Goal: Information Seeking & Learning: Learn about a topic

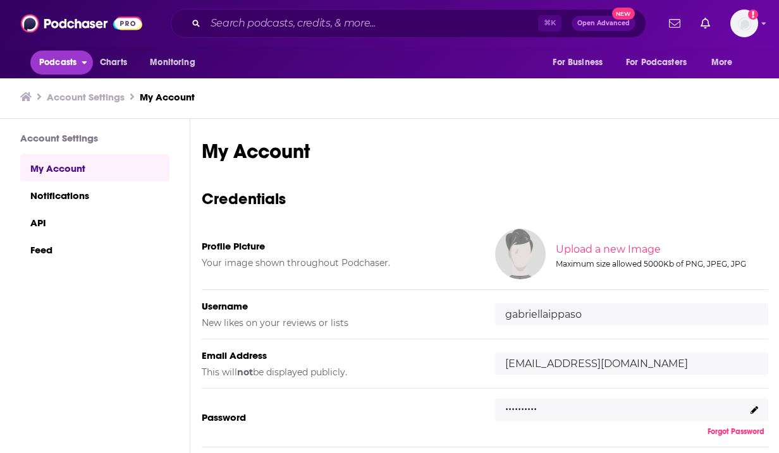
click at [56, 64] on span "Podcasts" at bounding box center [57, 63] width 37 height 18
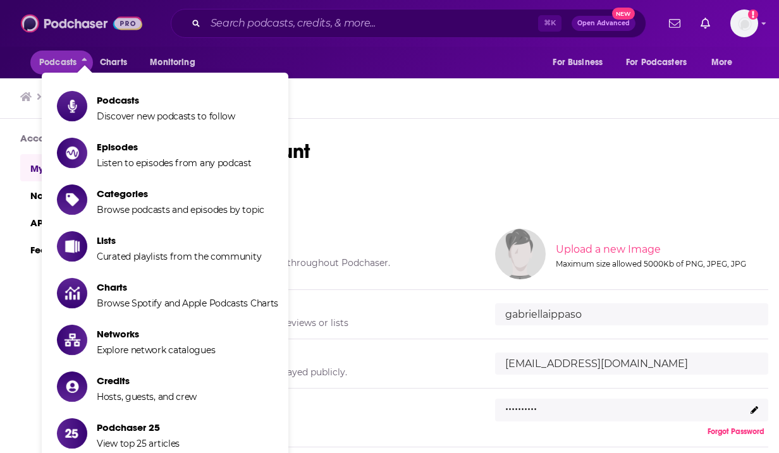
click at [84, 30] on img at bounding box center [81, 23] width 121 height 24
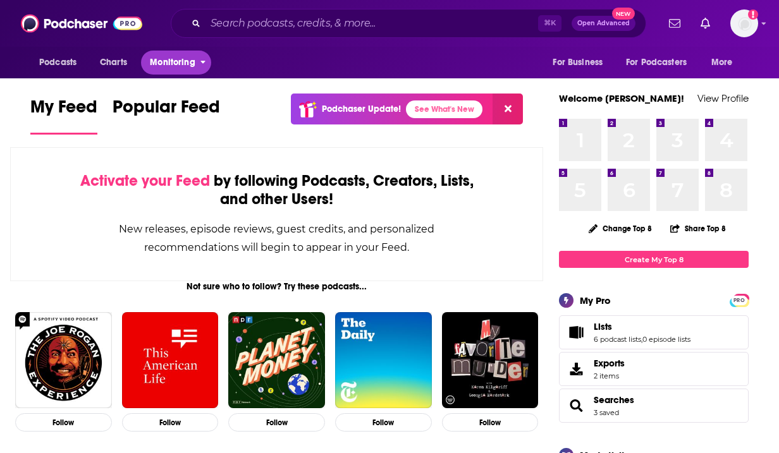
click at [188, 63] on span "Monitoring" at bounding box center [172, 63] width 45 height 18
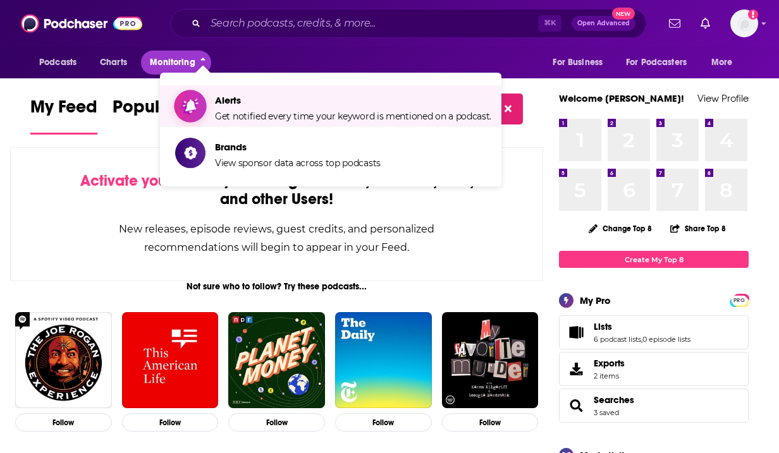
click at [221, 100] on span "Alerts" at bounding box center [353, 100] width 276 height 12
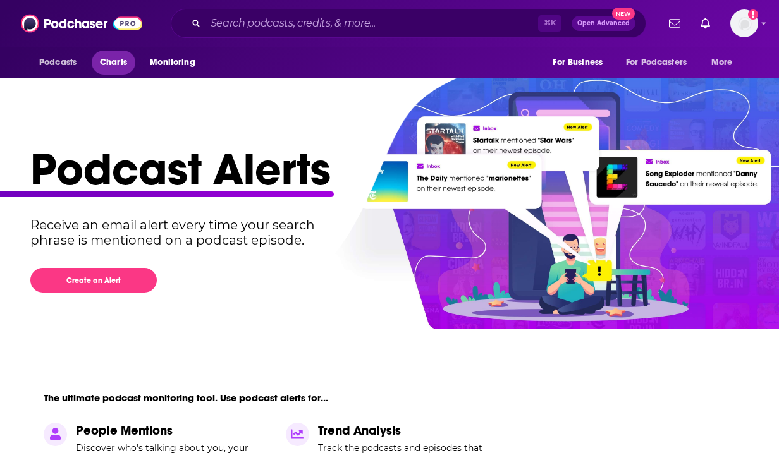
click at [112, 58] on span "Charts" at bounding box center [113, 63] width 27 height 18
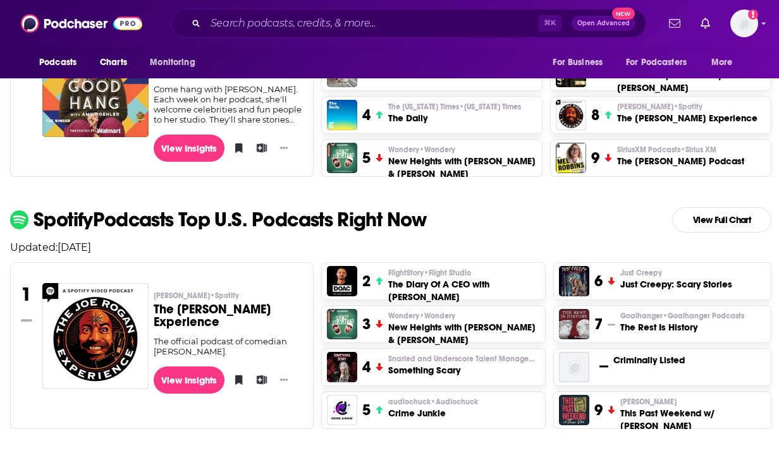
scroll to position [423, 0]
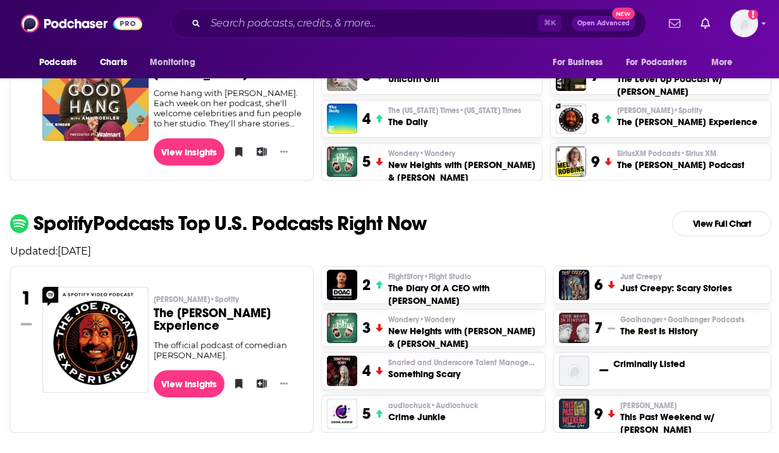
click at [176, 302] on span "[PERSON_NAME] • Spotify" at bounding box center [196, 300] width 85 height 10
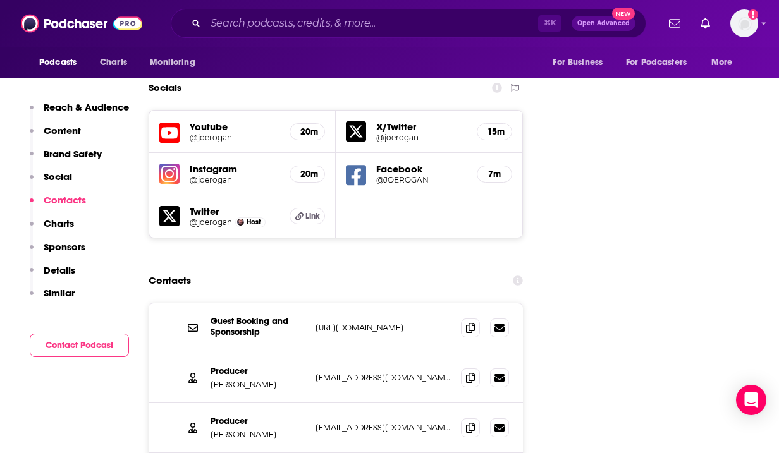
scroll to position [1541, 0]
